Goal: Entertainment & Leisure: Consume media (video, audio)

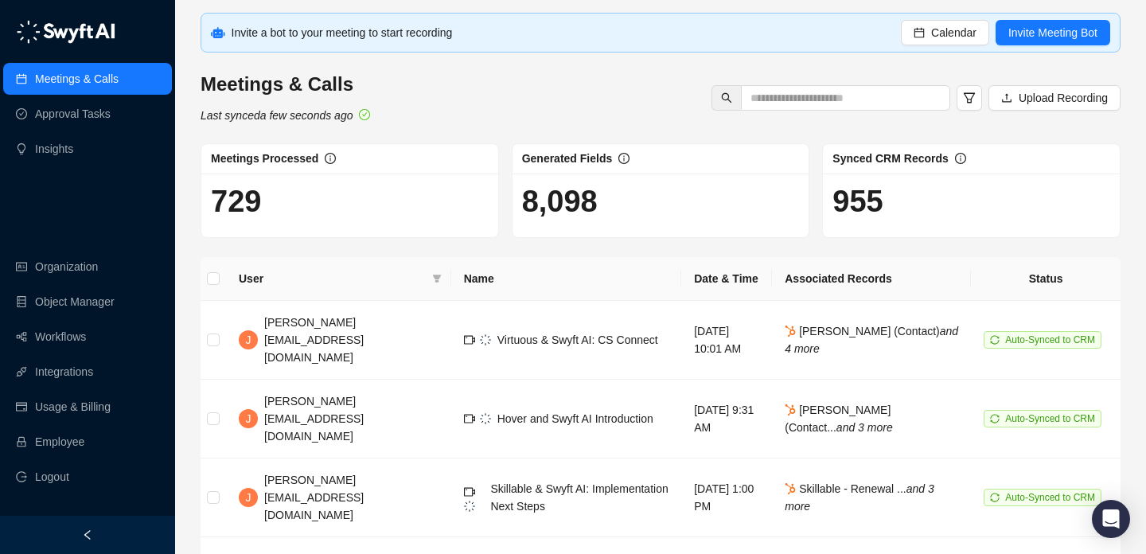
click at [549, 212] on h1 "8,098" at bounding box center [661, 201] width 278 height 37
click at [641, 211] on h1 "8,098" at bounding box center [661, 201] width 278 height 37
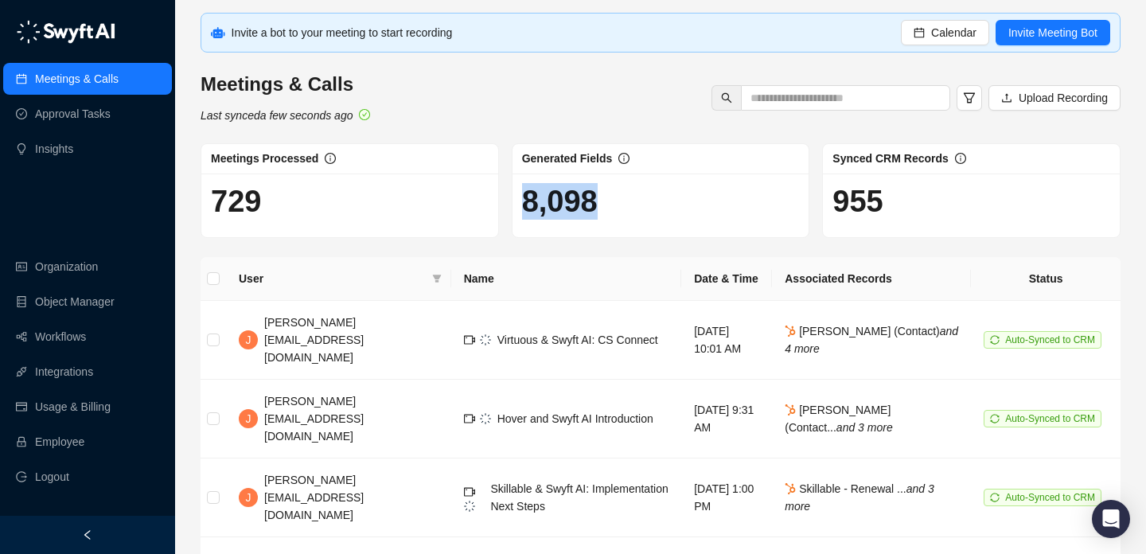
drag, startPoint x: 641, startPoint y: 211, endPoint x: 520, endPoint y: 211, distance: 120.9
click at [520, 211] on div "8,098" at bounding box center [660, 205] width 297 height 64
click at [581, 203] on h1 "8,098" at bounding box center [661, 201] width 278 height 37
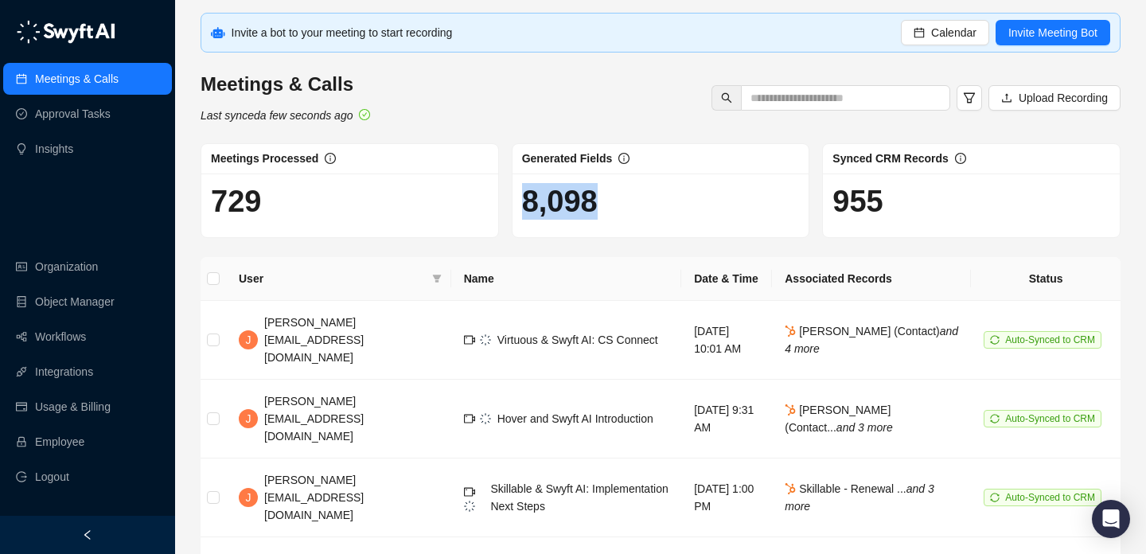
click at [581, 203] on h1 "8,098" at bounding box center [661, 201] width 278 height 37
click at [647, 222] on div "8,098" at bounding box center [660, 205] width 297 height 64
drag, startPoint x: 568, startPoint y: 114, endPoint x: 586, endPoint y: 247, distance: 134.1
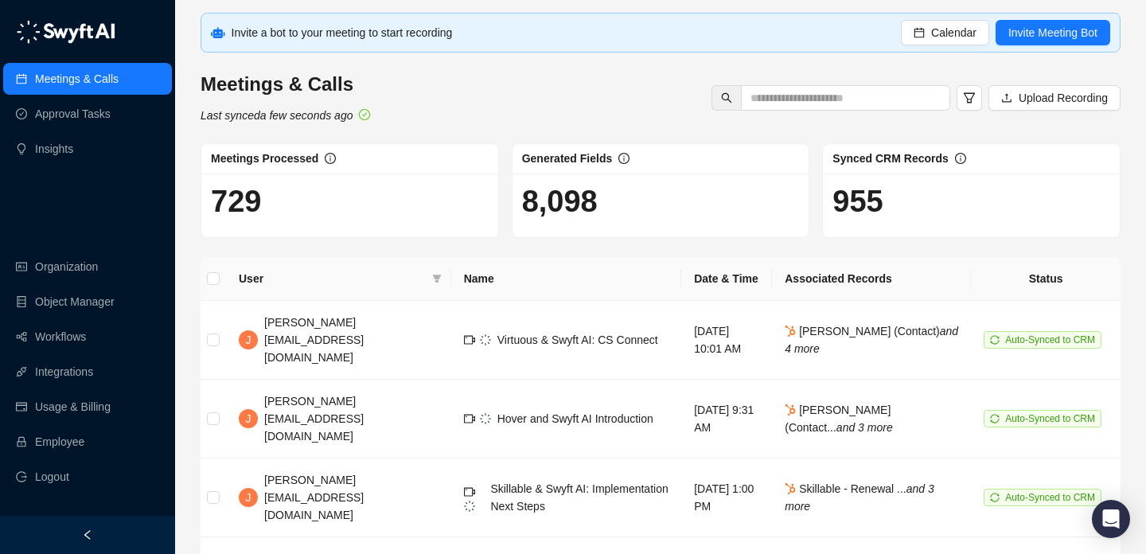
drag, startPoint x: 586, startPoint y: 247, endPoint x: 586, endPoint y: 184, distance: 62.9
click at [586, 184] on h1 "8,098" at bounding box center [661, 201] width 278 height 37
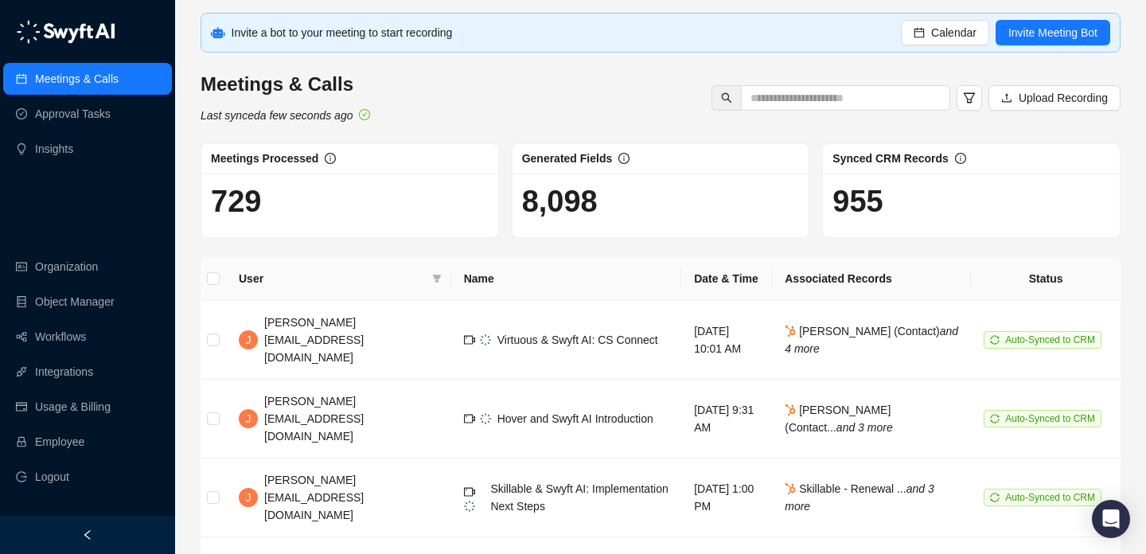
click at [624, 207] on h1 "8,098" at bounding box center [661, 201] width 278 height 37
drag, startPoint x: 624, startPoint y: 207, endPoint x: 481, endPoint y: 208, distance: 143.2
click at [481, 207] on div "Meetings Processed 729 Generated Fields 8,098 Synced CRM Records 955" at bounding box center [660, 190] width 933 height 95
click at [481, 208] on h1 "729" at bounding box center [350, 201] width 278 height 37
drag, startPoint x: 539, startPoint y: 208, endPoint x: 578, endPoint y: 210, distance: 39.8
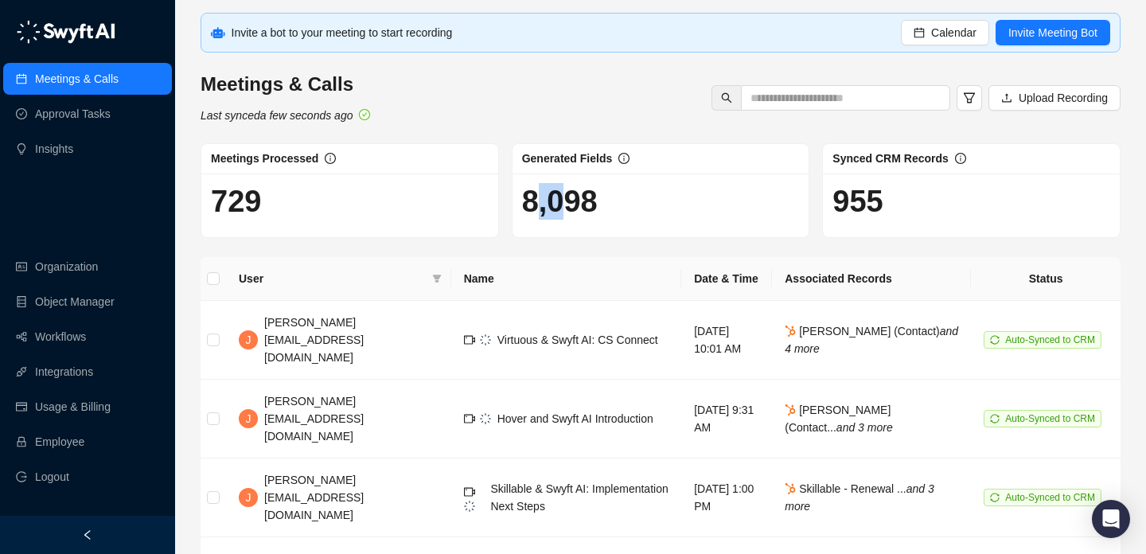
click at [576, 208] on h1 "8,098" at bounding box center [661, 201] width 278 height 37
click at [578, 210] on h1 "8,098" at bounding box center [661, 201] width 278 height 37
click at [629, 216] on h1 "8,098" at bounding box center [661, 201] width 278 height 37
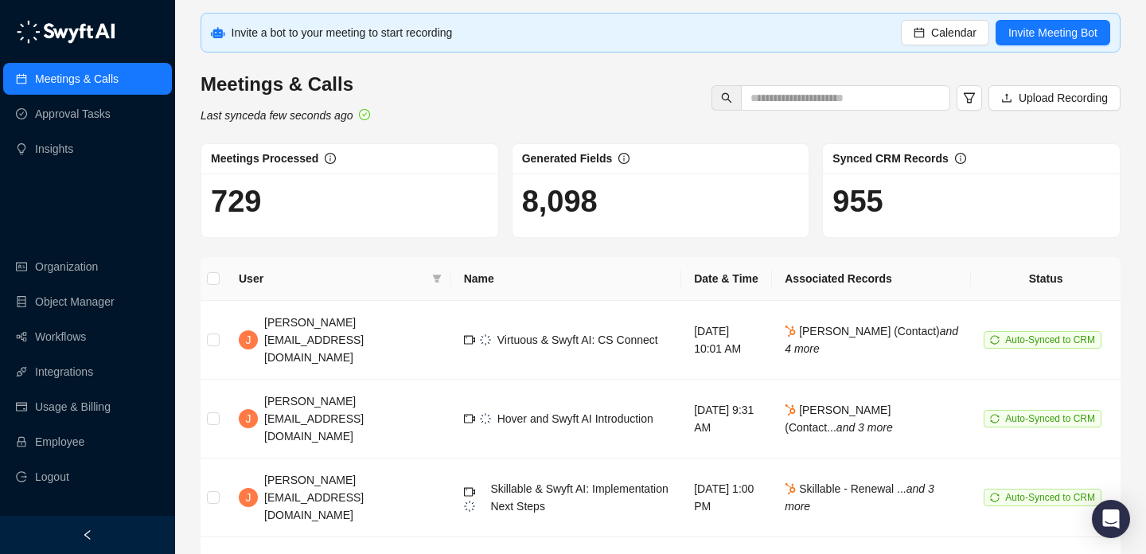
drag, startPoint x: 629, startPoint y: 216, endPoint x: 524, endPoint y: 216, distance: 105.0
click at [528, 216] on h1 "8,098" at bounding box center [661, 201] width 278 height 37
click at [524, 216] on h1 "8,098" at bounding box center [661, 201] width 278 height 37
click at [562, 208] on h1 "8,098" at bounding box center [661, 201] width 278 height 37
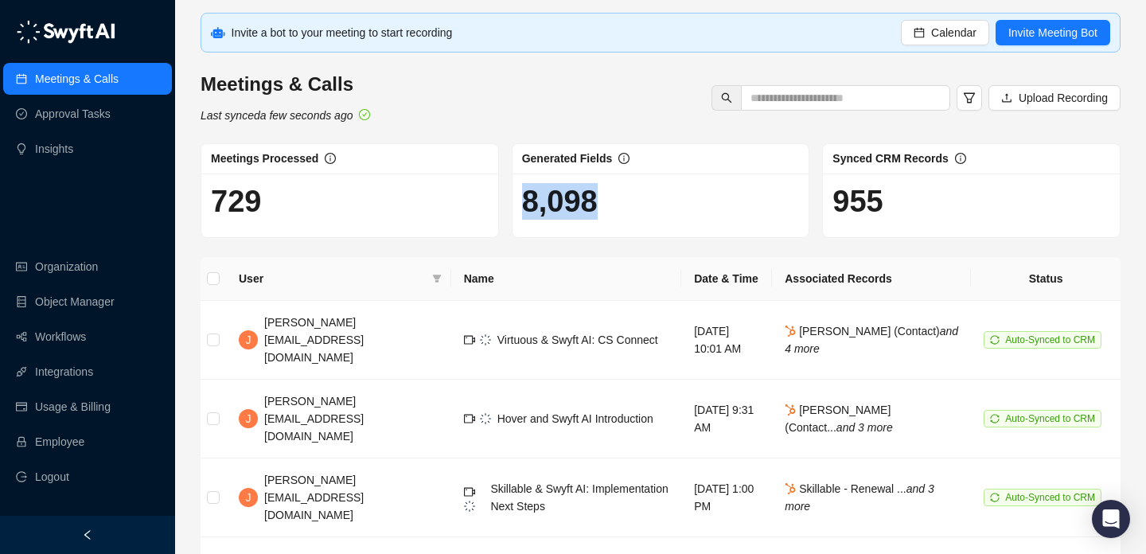
click at [582, 209] on h1 "8,098" at bounding box center [661, 201] width 278 height 37
click at [467, 214] on h1 "729" at bounding box center [350, 201] width 278 height 37
drag, startPoint x: 726, startPoint y: 186, endPoint x: 478, endPoint y: 224, distance: 251.2
click at [478, 224] on div "Meetings Processed 729 Generated Fields 8,098 Synced CRM Records 955" at bounding box center [660, 190] width 933 height 95
click at [478, 224] on div "729" at bounding box center [349, 205] width 297 height 64
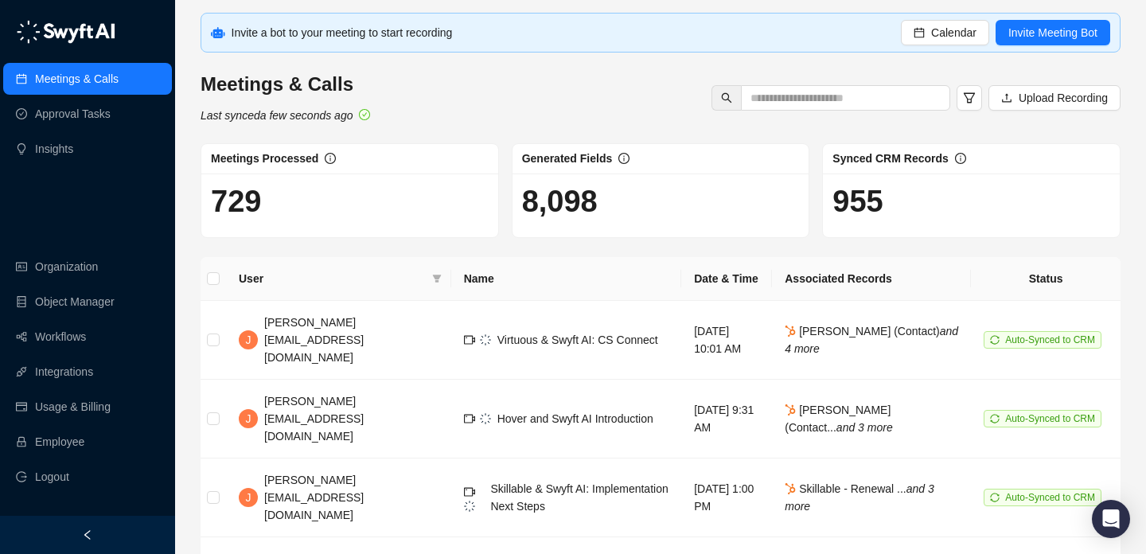
click at [478, 224] on div "729" at bounding box center [349, 205] width 297 height 64
click at [634, 216] on h1 "8,098" at bounding box center [661, 201] width 278 height 37
drag, startPoint x: 481, startPoint y: 224, endPoint x: 515, endPoint y: 194, distance: 45.1
click at [519, 196] on div "8,098" at bounding box center [660, 205] width 297 height 64
click at [515, 194] on div "8,098" at bounding box center [660, 205] width 297 height 64
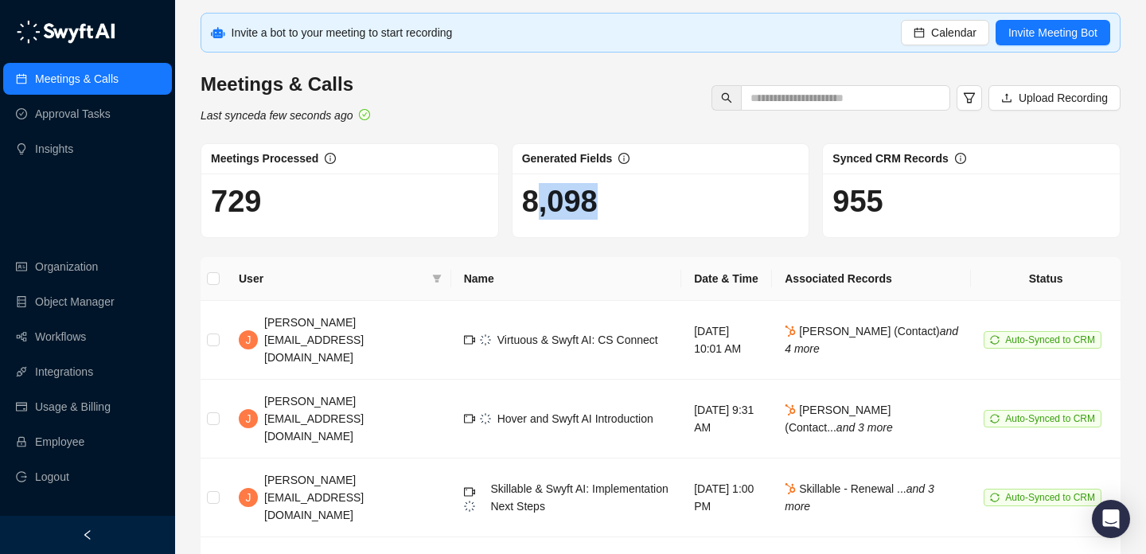
drag, startPoint x: 615, startPoint y: 219, endPoint x: 517, endPoint y: 217, distance: 97.9
click at [517, 217] on div "8,098" at bounding box center [660, 205] width 297 height 64
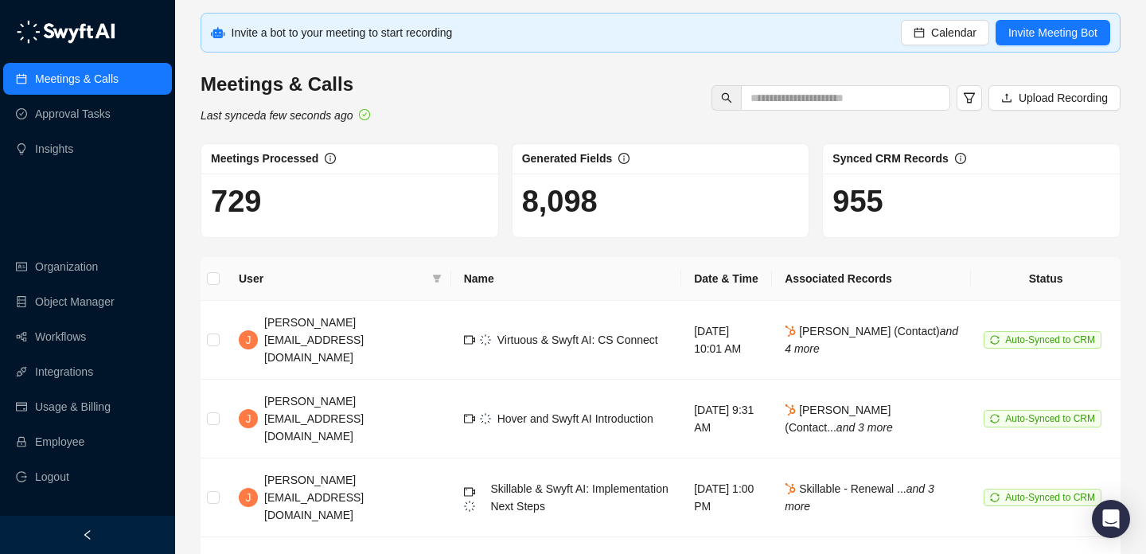
click at [556, 219] on h1 "8,098" at bounding box center [661, 201] width 278 height 37
click at [567, 186] on h1 "8,098" at bounding box center [661, 201] width 278 height 37
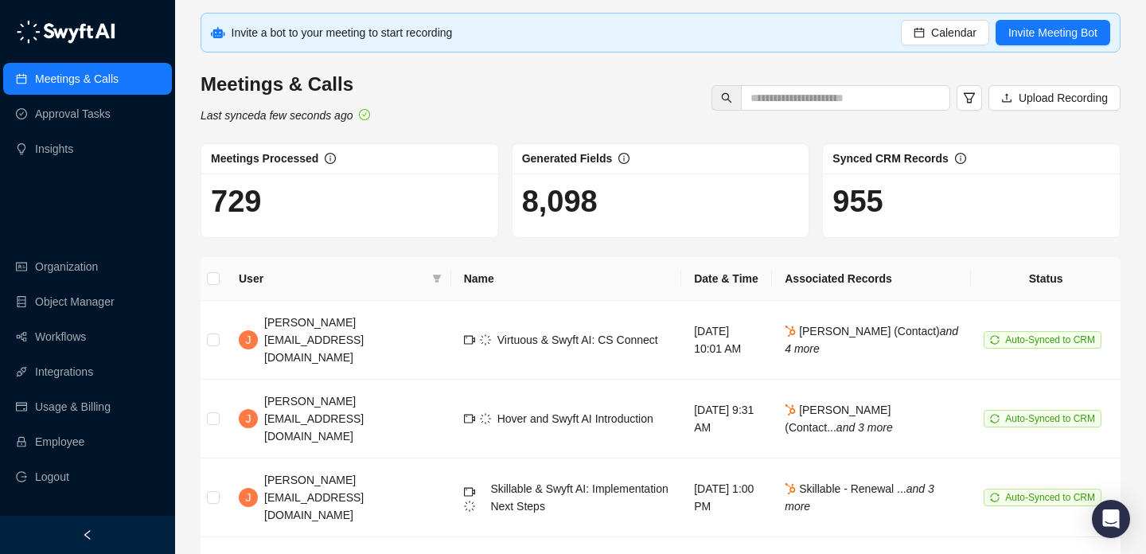
click at [576, 204] on h1 "8,098" at bounding box center [661, 201] width 278 height 37
click at [586, 216] on h1 "8,098" at bounding box center [661, 201] width 278 height 37
drag, startPoint x: 586, startPoint y: 216, endPoint x: 602, endPoint y: 220, distance: 17.2
click at [586, 216] on h1 "8,098" at bounding box center [661, 201] width 278 height 37
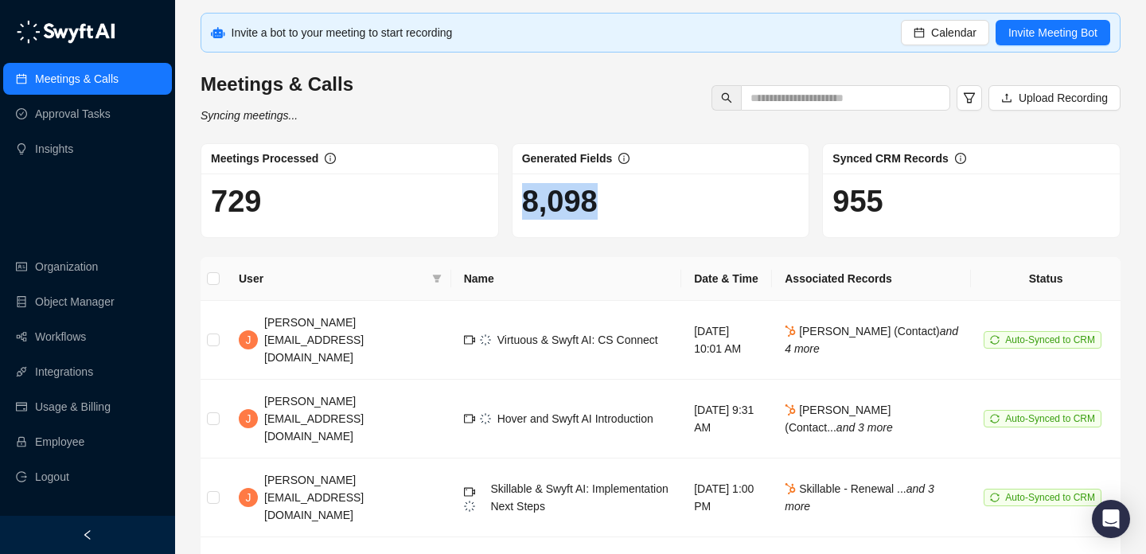
click at [602, 220] on div "8,098" at bounding box center [660, 205] width 297 height 64
drag, startPoint x: 602, startPoint y: 220, endPoint x: 574, endPoint y: 197, distance: 35.7
click at [582, 201] on div "8,098" at bounding box center [660, 205] width 297 height 64
click at [574, 197] on h1 "8,098" at bounding box center [661, 201] width 278 height 37
drag, startPoint x: 571, startPoint y: 204, endPoint x: 757, endPoint y: 213, distance: 186.4
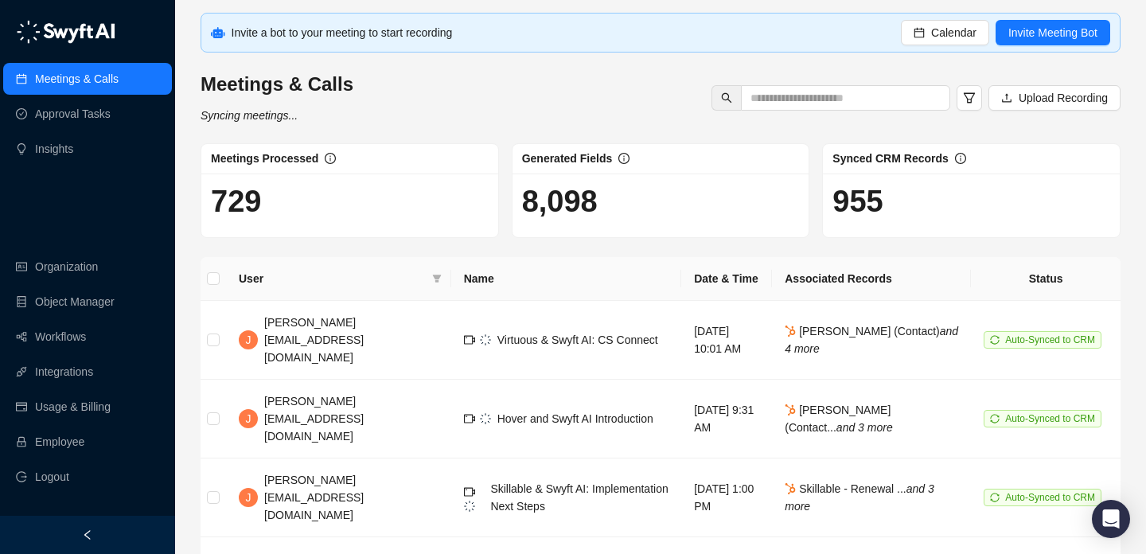
click at [740, 213] on h1 "8,098" at bounding box center [661, 201] width 278 height 37
click at [757, 213] on h1 "8,098" at bounding box center [661, 201] width 278 height 37
drag, startPoint x: 754, startPoint y: 217, endPoint x: 586, endPoint y: 212, distance: 168.0
click at [586, 212] on h1 "8,098" at bounding box center [661, 201] width 278 height 37
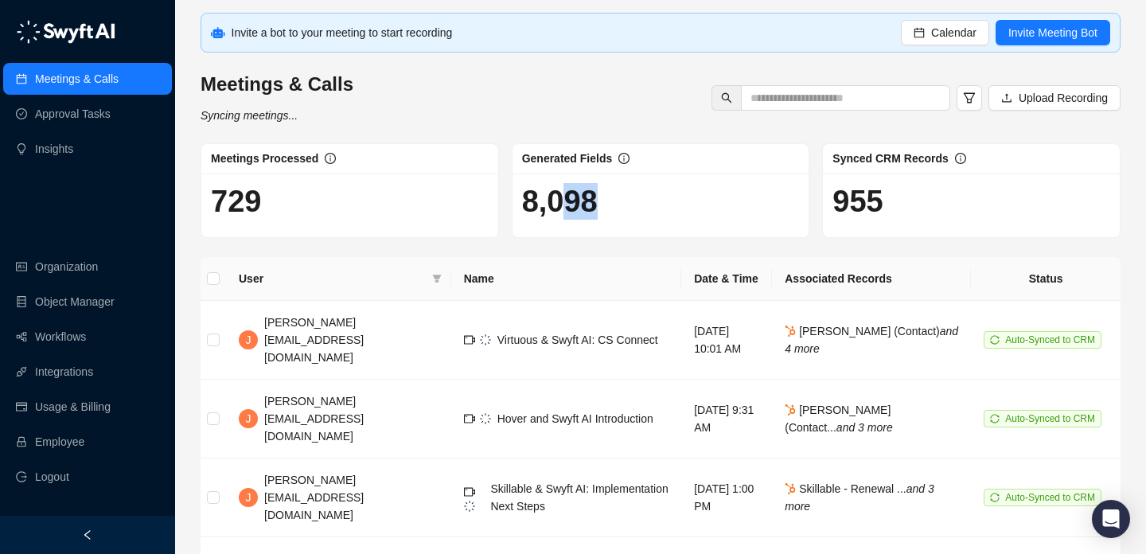
drag, startPoint x: 575, startPoint y: 209, endPoint x: 630, endPoint y: 209, distance: 54.9
click at [625, 209] on h1 "8,098" at bounding box center [661, 201] width 278 height 37
click at [630, 209] on h1 "8,098" at bounding box center [661, 201] width 278 height 37
drag, startPoint x: 568, startPoint y: 212, endPoint x: 625, endPoint y: 212, distance: 56.5
click at [624, 212] on h1 "8,098" at bounding box center [661, 201] width 278 height 37
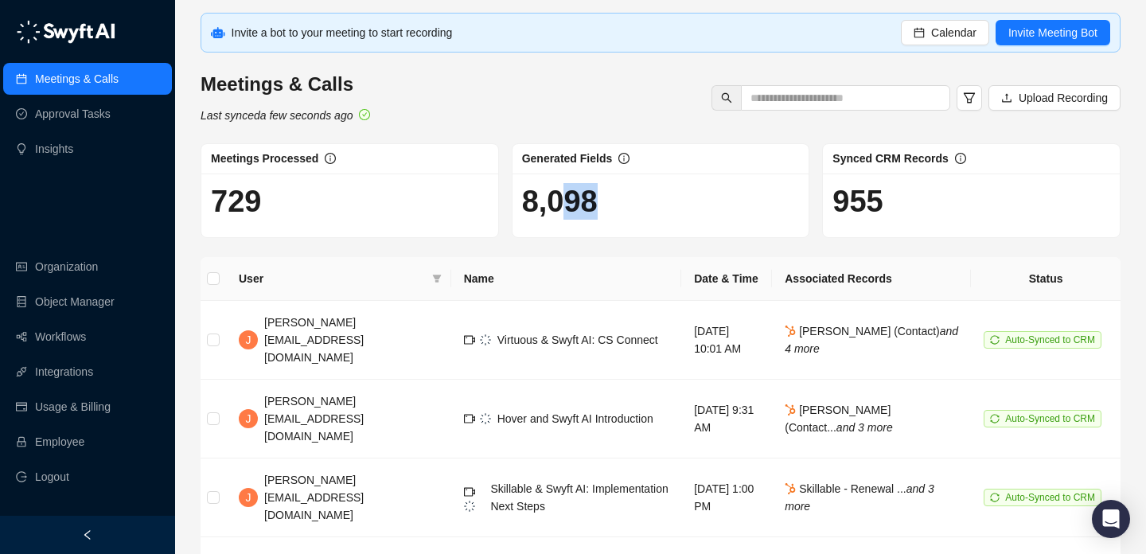
click at [625, 212] on h1 "8,098" at bounding box center [661, 201] width 278 height 37
click at [891, 204] on h1 "955" at bounding box center [971, 201] width 278 height 37
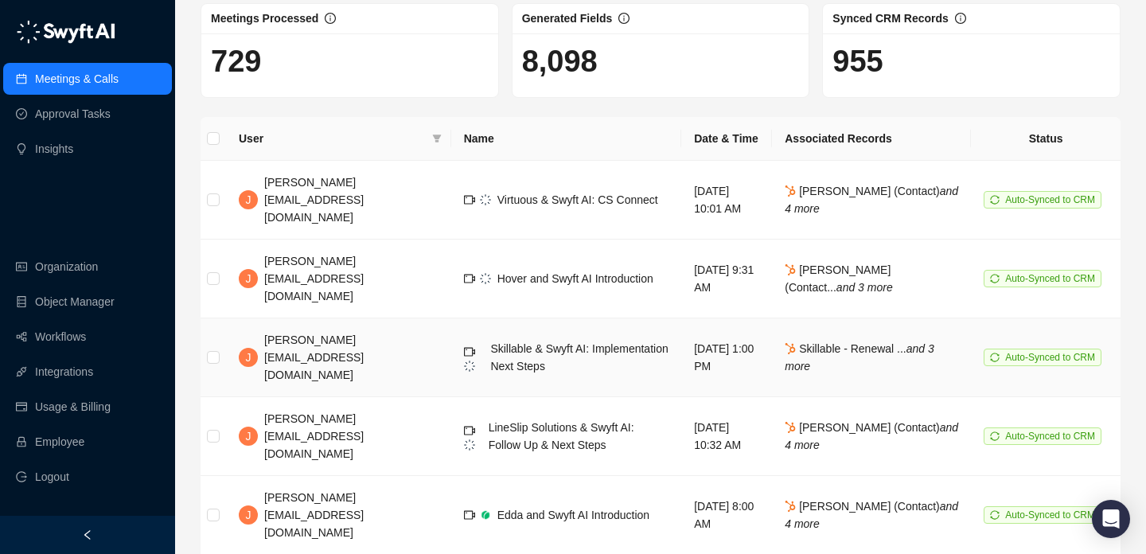
scroll to position [138, 0]
click at [600, 255] on td "Hover and Swyft AI Introduction" at bounding box center [566, 280] width 230 height 79
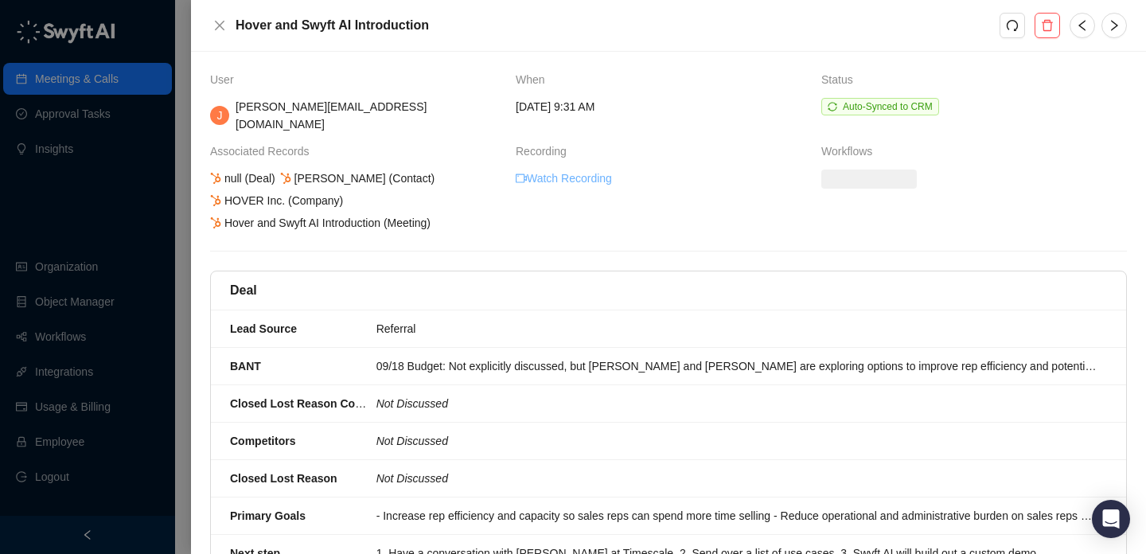
click at [597, 169] on link "Watch Recording" at bounding box center [564, 178] width 96 height 18
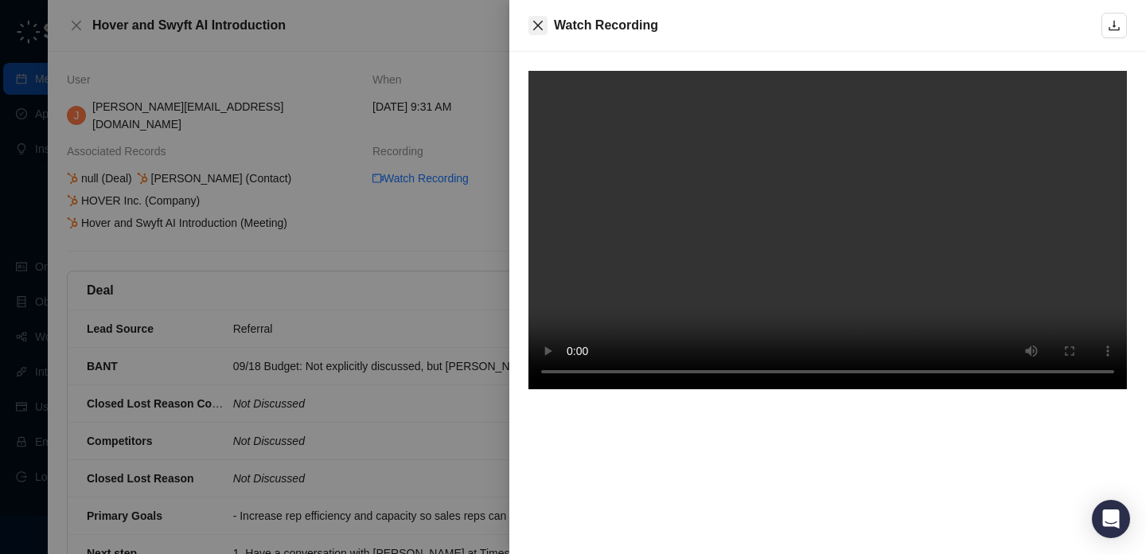
click at [543, 23] on icon "close" at bounding box center [538, 25] width 13 height 13
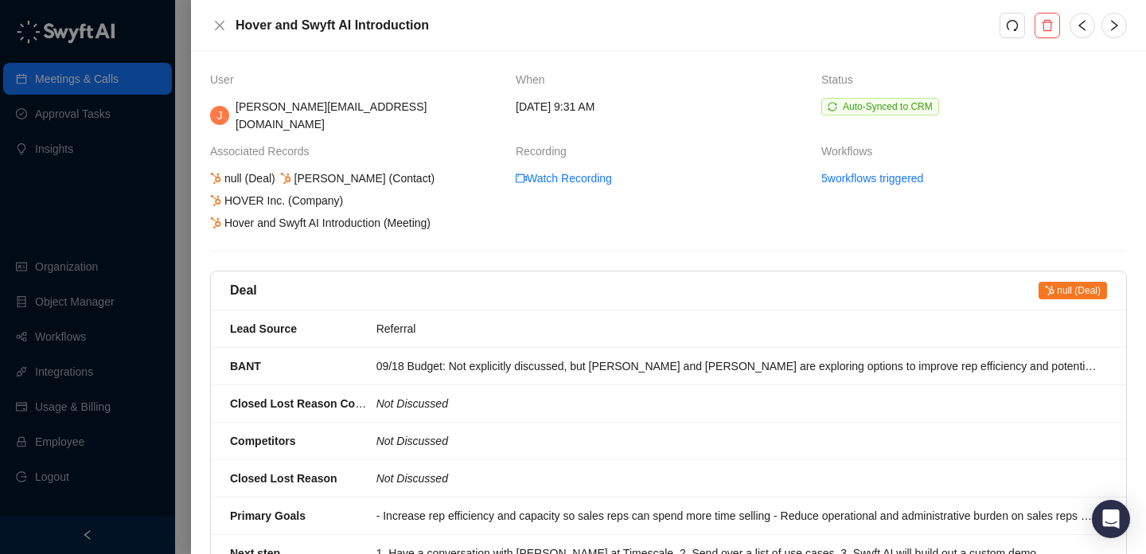
click at [128, 158] on div at bounding box center [573, 277] width 1146 height 554
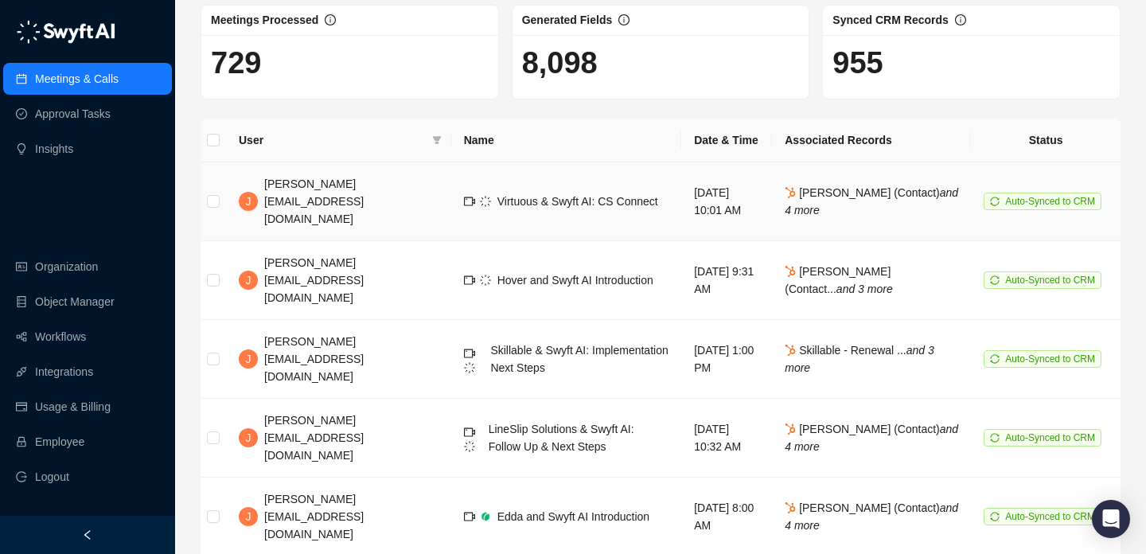
scroll to position [77, 0]
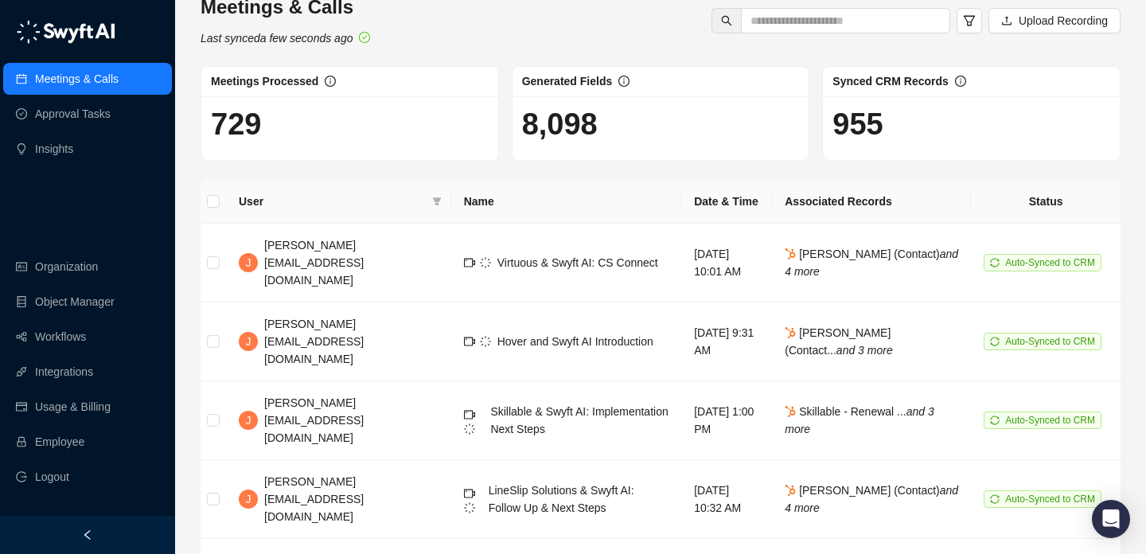
click at [594, 189] on th "Name" at bounding box center [566, 202] width 230 height 44
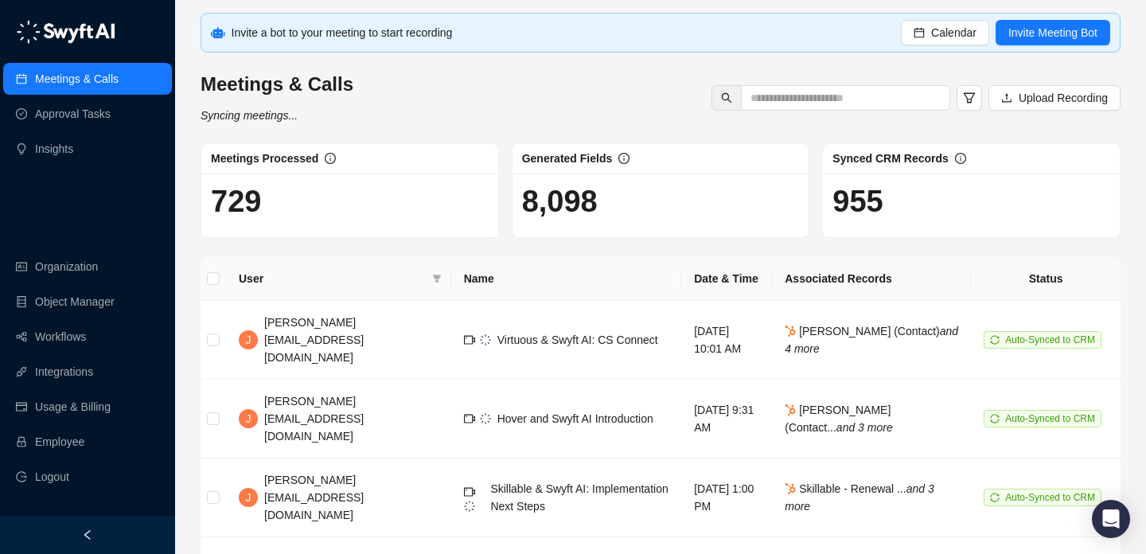
click at [571, 215] on h1 "8,098" at bounding box center [661, 201] width 278 height 37
click at [602, 233] on div "8,098" at bounding box center [660, 205] width 297 height 64
drag, startPoint x: 568, startPoint y: 209, endPoint x: 635, endPoint y: 207, distance: 66.9
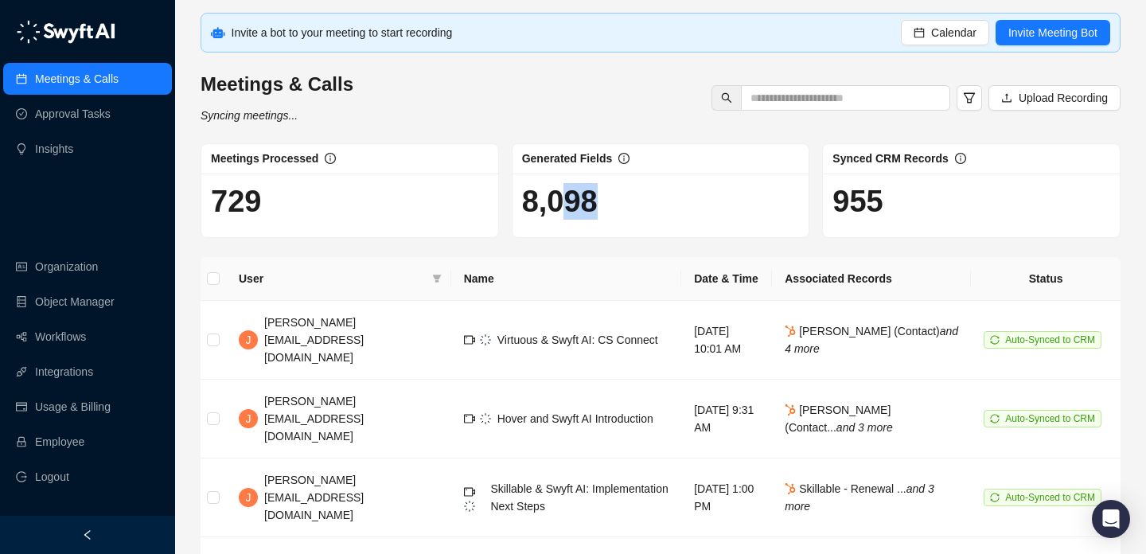
click at [635, 207] on h1 "8,098" at bounding box center [661, 201] width 278 height 37
drag, startPoint x: 574, startPoint y: 204, endPoint x: 658, endPoint y: 204, distance: 83.5
click at [656, 204] on h1 "8,098" at bounding box center [661, 201] width 278 height 37
click at [658, 204] on h1 "8,098" at bounding box center [661, 201] width 278 height 37
